Goal: Transaction & Acquisition: Purchase product/service

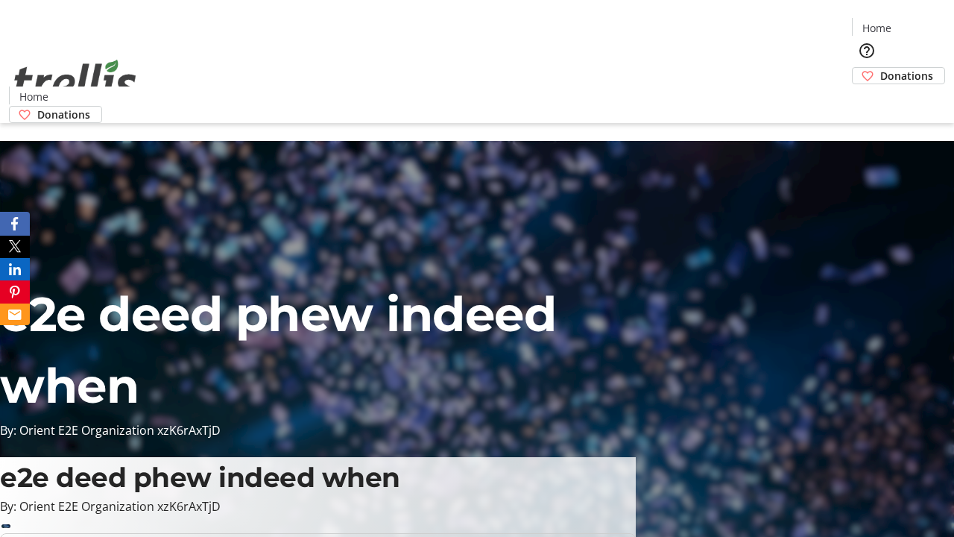
click at [880, 68] on span "Donations" at bounding box center [906, 76] width 53 height 16
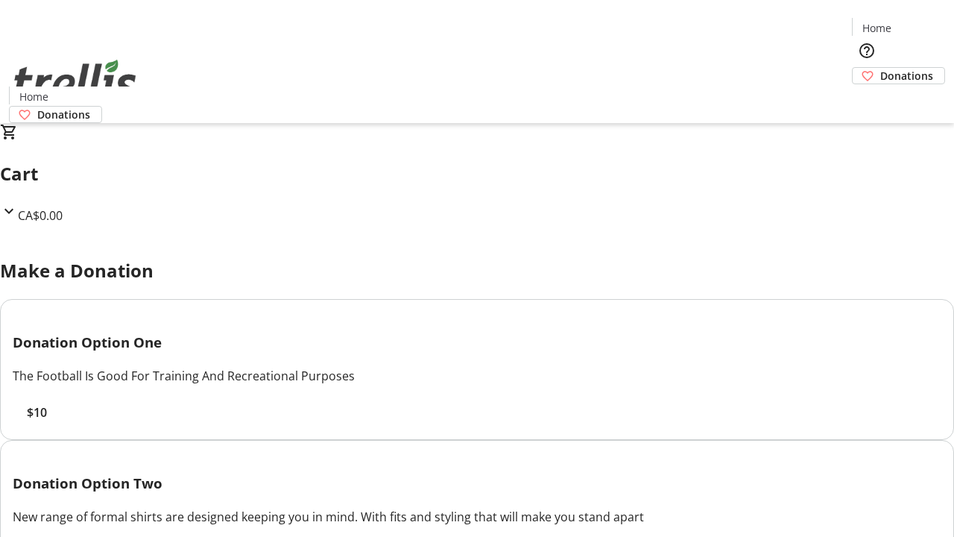
click at [47, 421] on span "$10" at bounding box center [37, 412] width 20 height 18
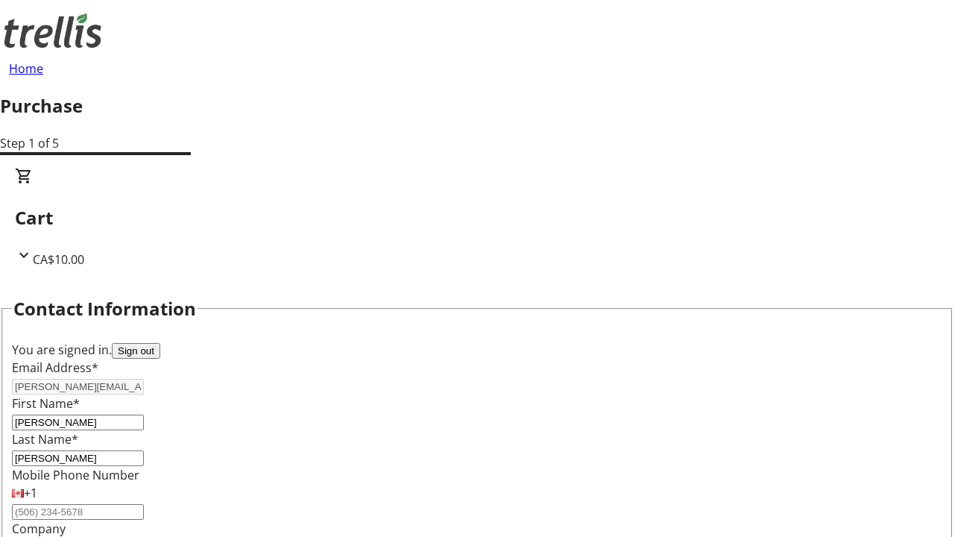
select select "CA"
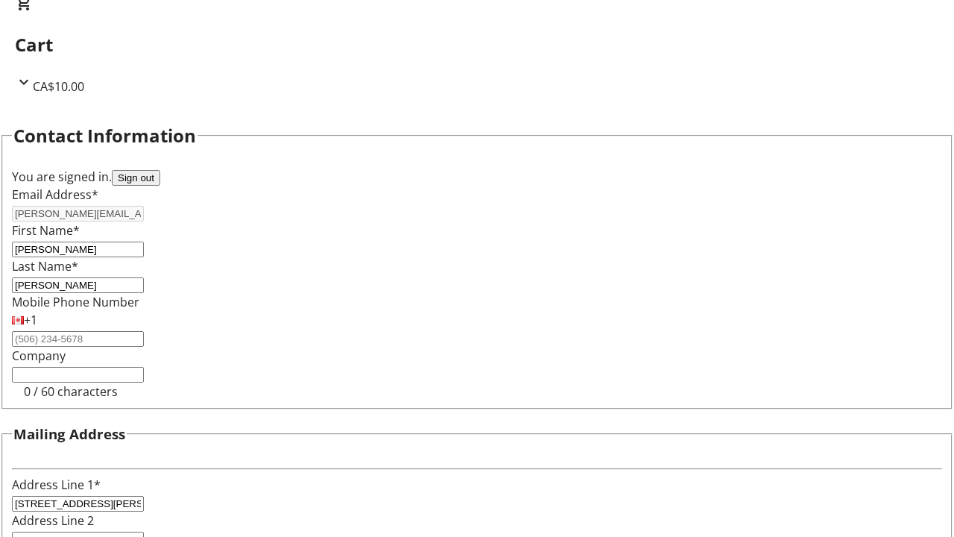
select select "BC"
type input "Kelowna"
type input "V1Y 0C2"
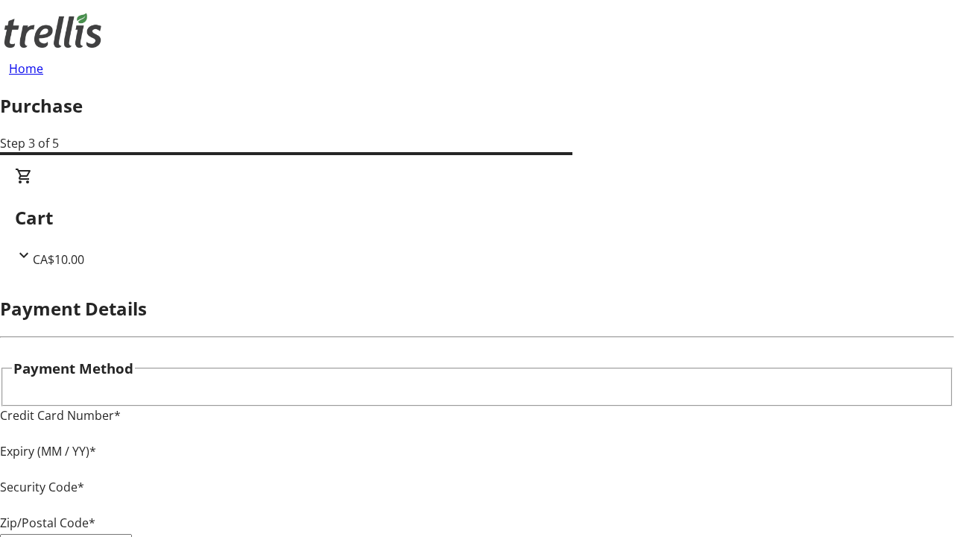
type input "V1Y 0C2"
